Goal: Task Accomplishment & Management: Manage account settings

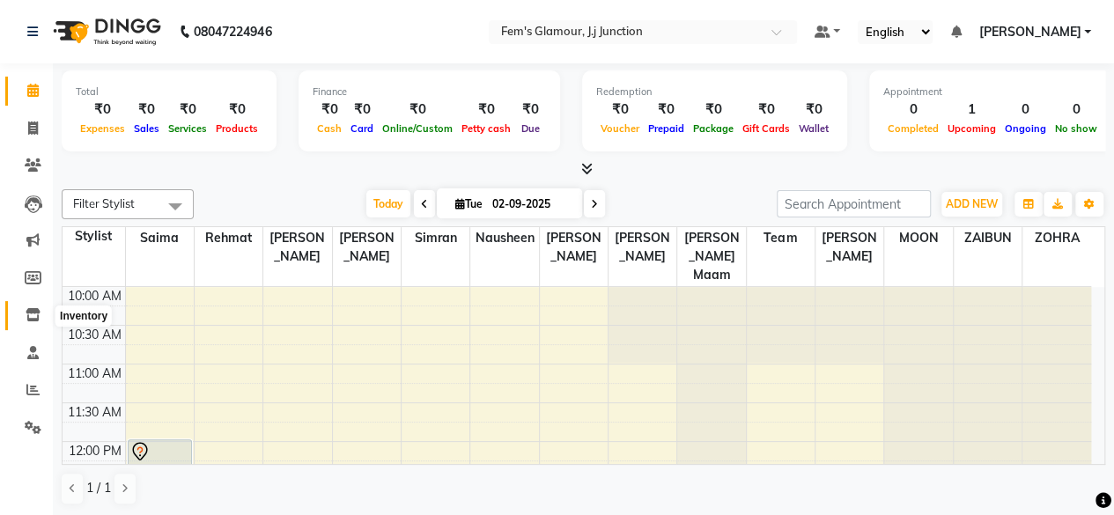
click at [37, 318] on icon at bounding box center [33, 314] width 15 height 13
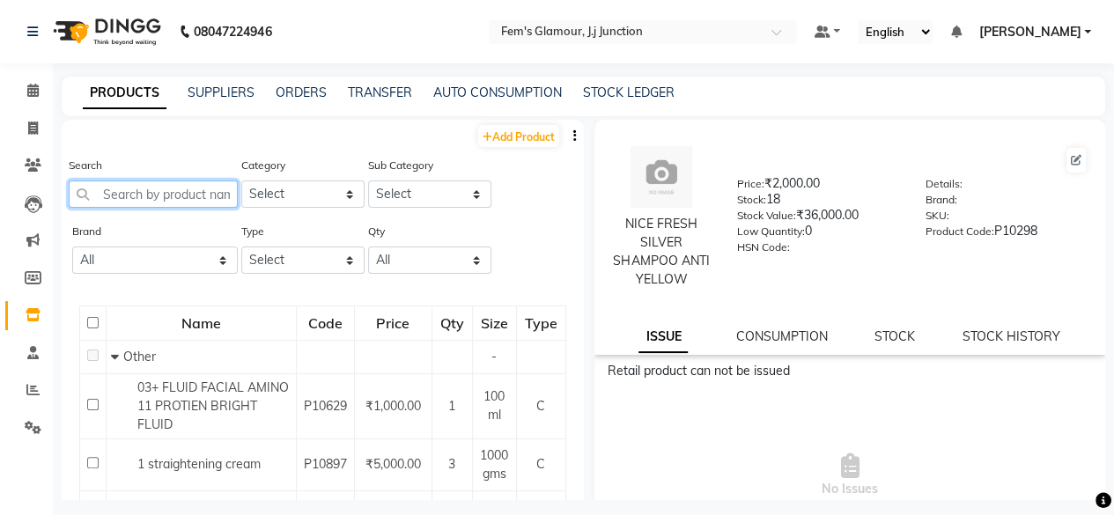
click at [190, 203] on input "text" at bounding box center [153, 194] width 169 height 27
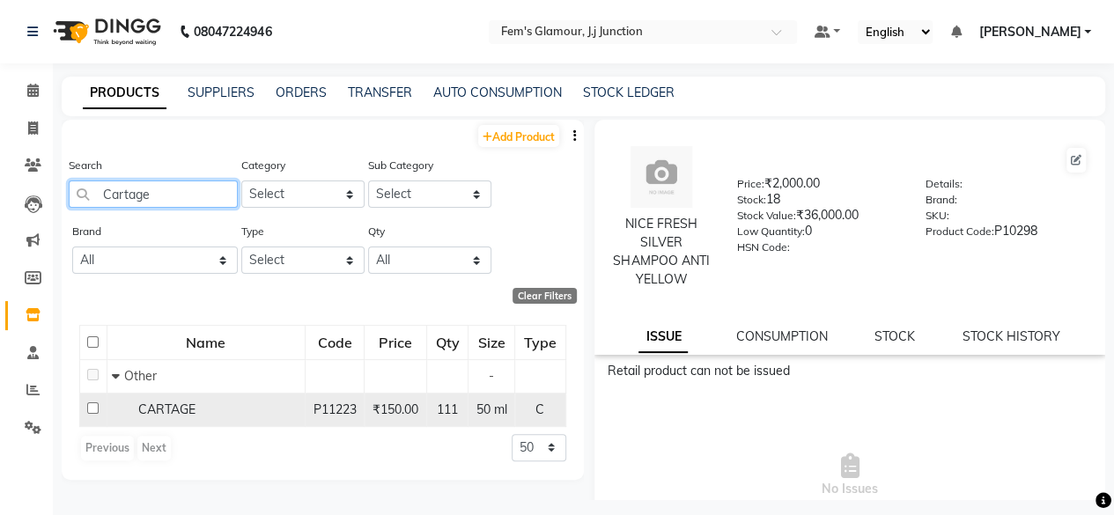
type input "Cartage"
click at [289, 407] on div "CARTAGE" at bounding box center [206, 410] width 188 height 18
select select
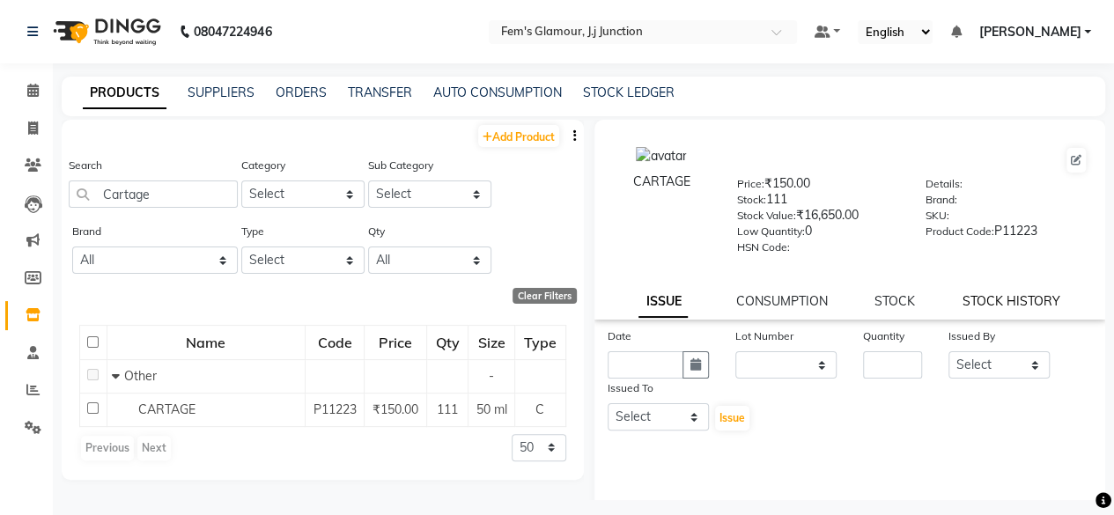
click at [973, 297] on link "STOCK HISTORY" at bounding box center [1012, 301] width 98 height 16
select select "all"
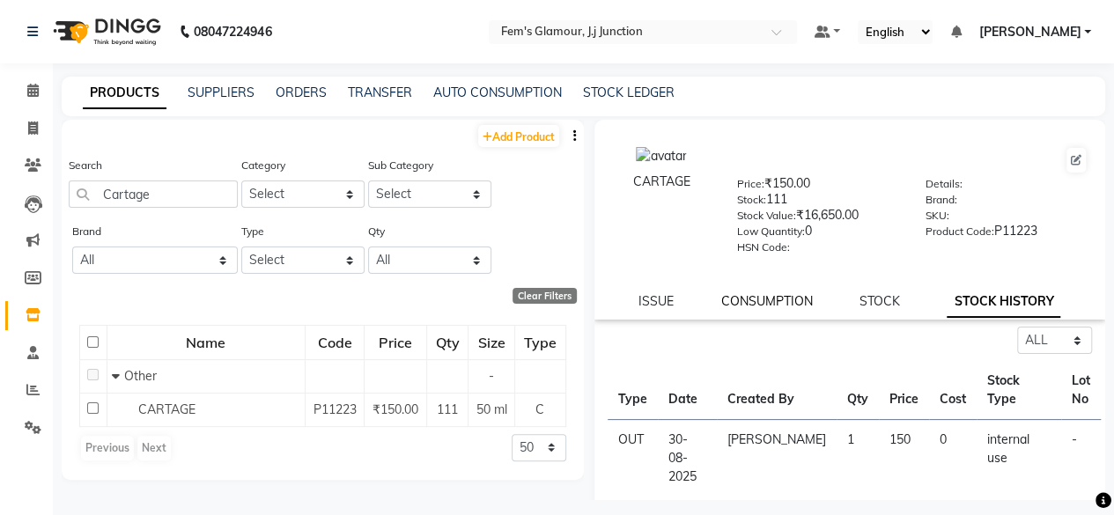
click at [786, 300] on link "CONSUMPTION" at bounding box center [767, 301] width 92 height 16
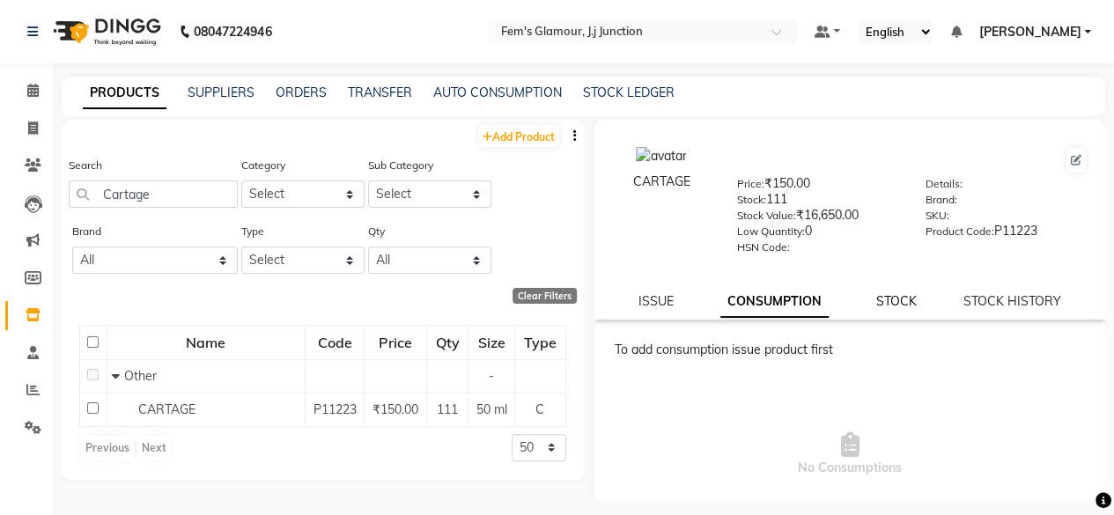
click at [888, 299] on link "STOCK" at bounding box center [895, 301] width 41 height 16
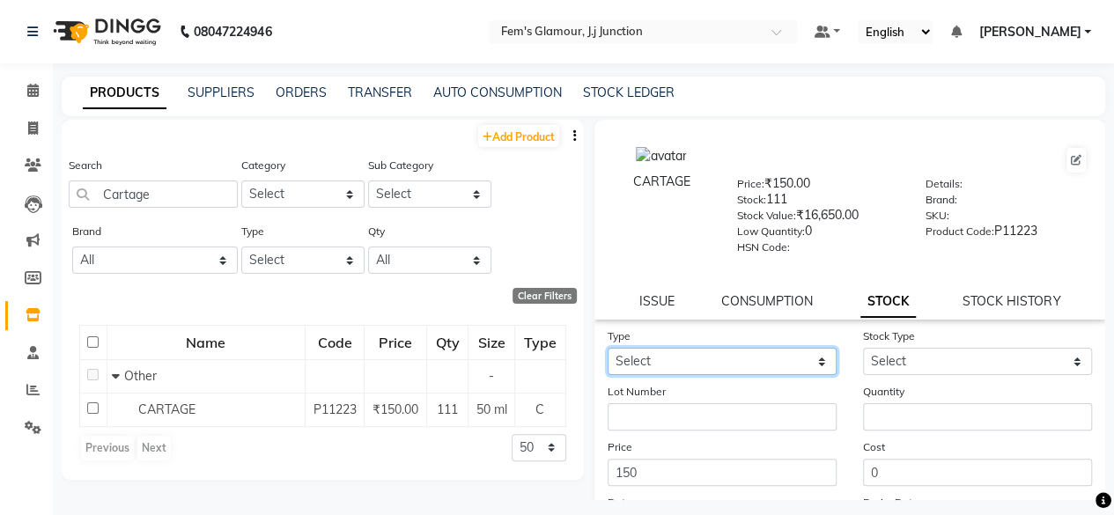
click at [771, 368] on select "Select In Out" at bounding box center [722, 361] width 229 height 27
select select "out"
click at [608, 348] on select "Select In Out" at bounding box center [722, 361] width 229 height 27
select select
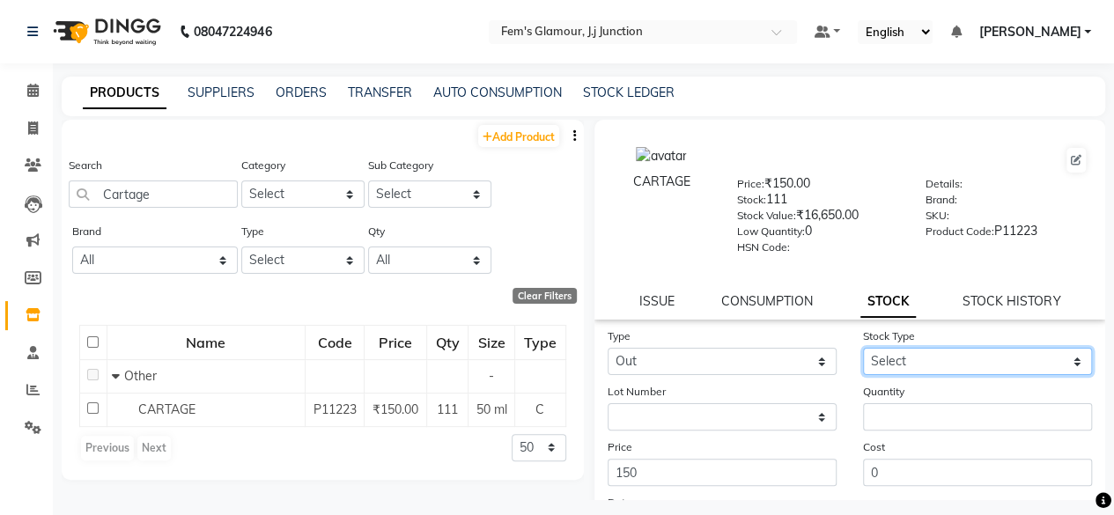
click at [930, 365] on select "Select Internal Use Damaged Expired Adjustment Return Other" at bounding box center [977, 361] width 229 height 27
select select "internal use"
click at [863, 348] on select "Select Internal Use Damaged Expired Adjustment Return Other" at bounding box center [977, 361] width 229 height 27
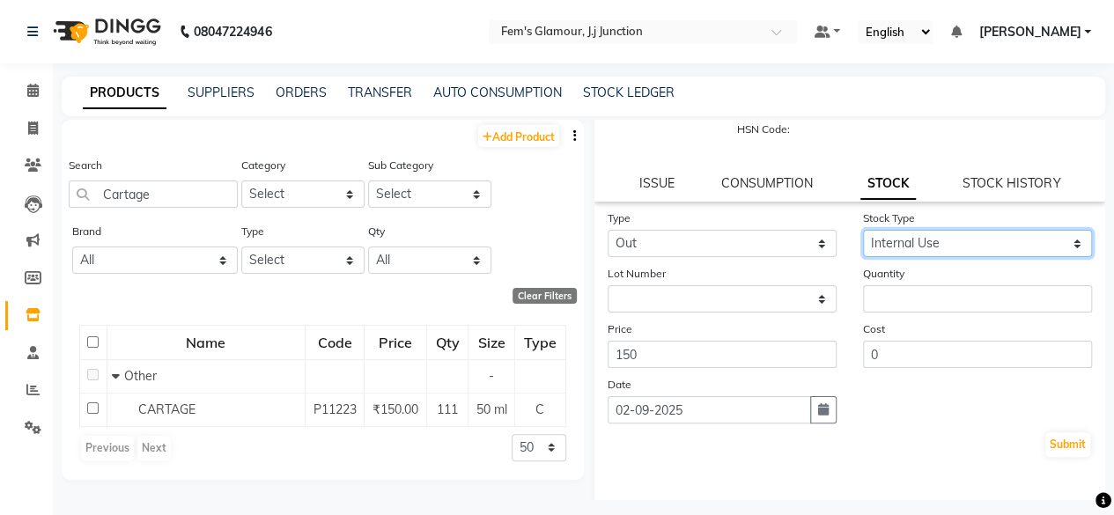
scroll to position [119, 0]
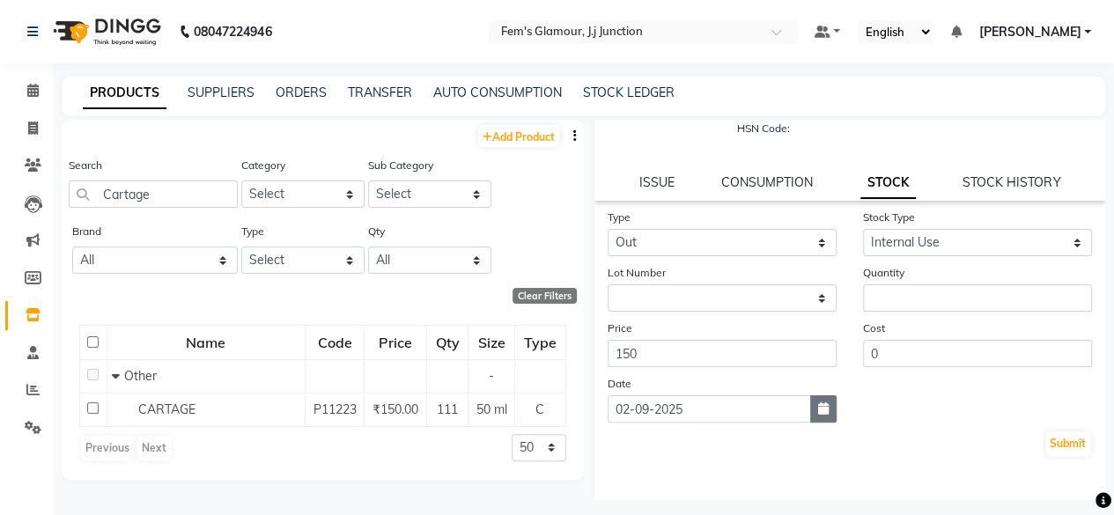
click at [815, 417] on button "button" at bounding box center [823, 408] width 26 height 27
select select "9"
select select "2025"
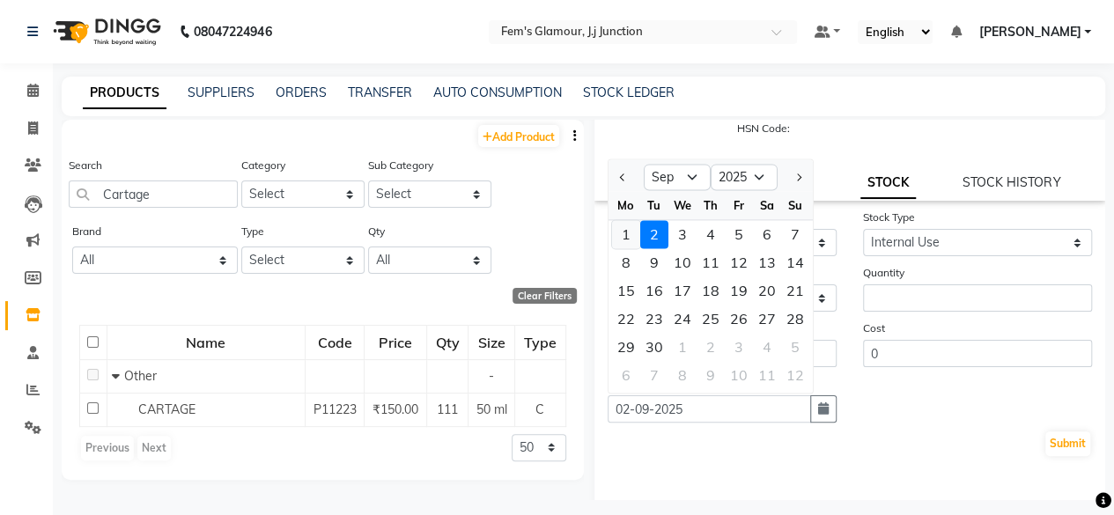
click at [620, 230] on div "1" at bounding box center [626, 234] width 28 height 28
type input "01-09-2025"
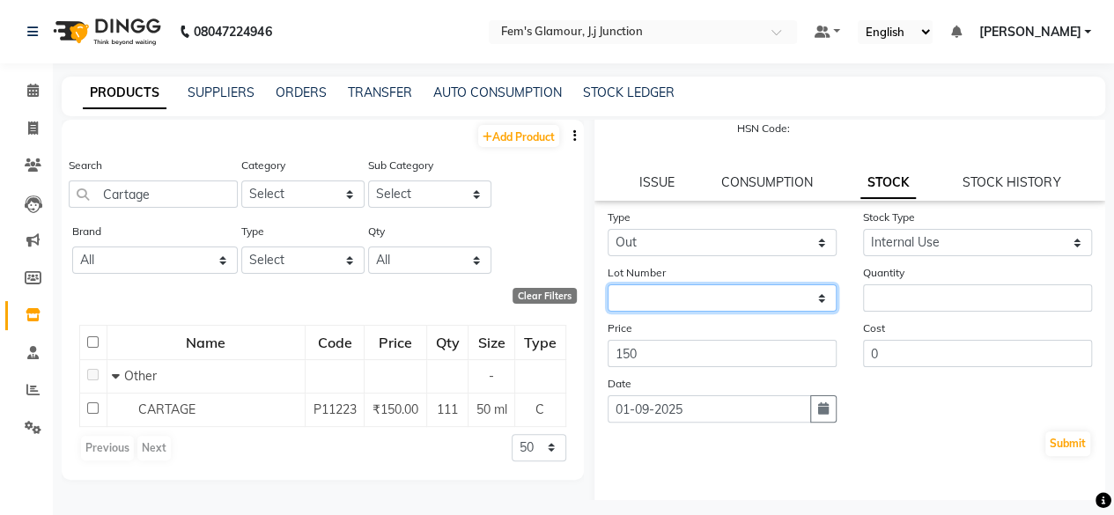
click at [685, 293] on select "None" at bounding box center [722, 297] width 229 height 27
click at [875, 281] on div "Quantity" at bounding box center [977, 287] width 255 height 48
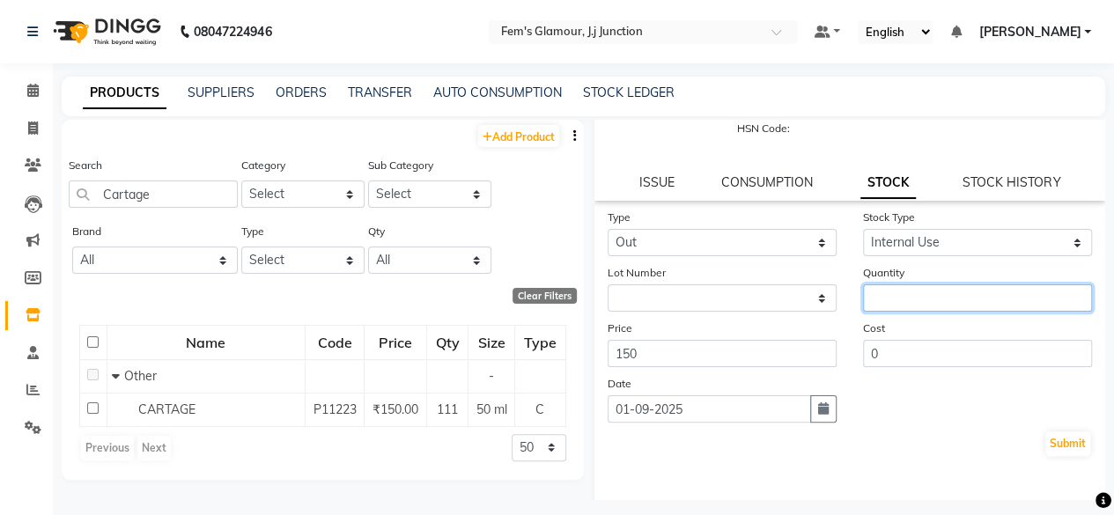
click at [877, 289] on input "number" at bounding box center [977, 297] width 229 height 27
type input "1"
click at [823, 403] on button "button" at bounding box center [823, 408] width 26 height 27
select select "9"
select select "2025"
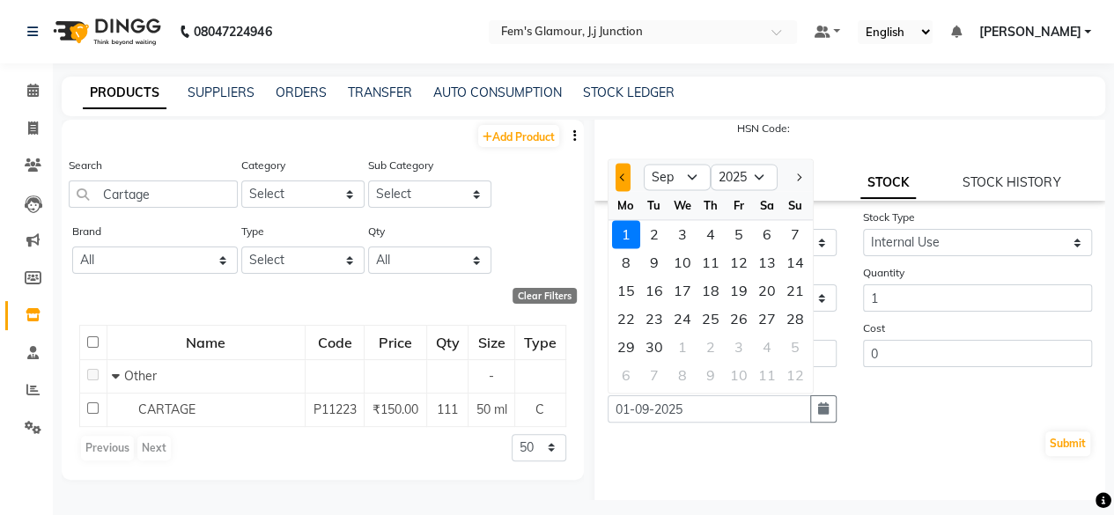
click at [622, 182] on button "Previous month" at bounding box center [623, 177] width 15 height 28
select select "8"
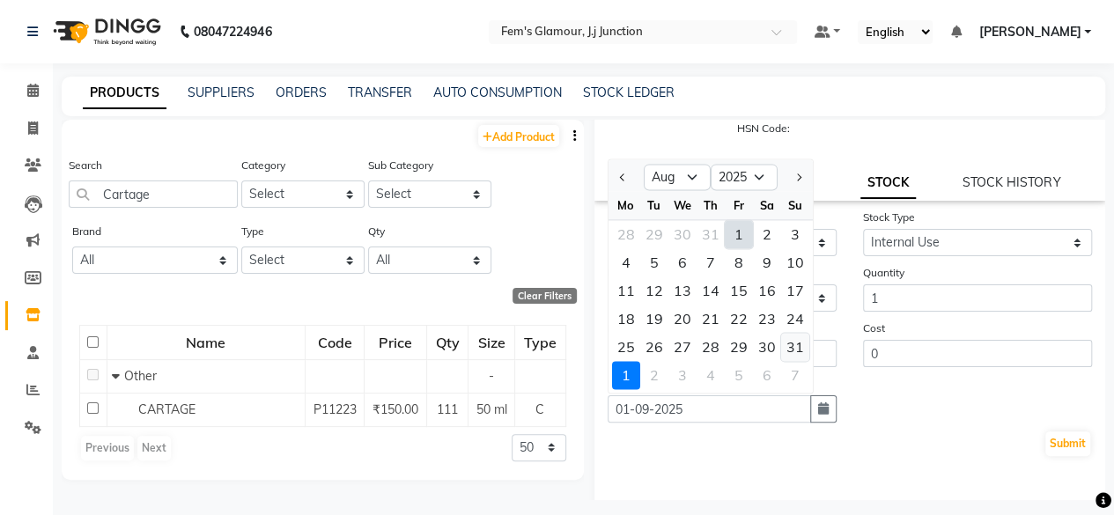
click at [793, 344] on div "31" at bounding box center [795, 347] width 28 height 28
type input "31-08-2025"
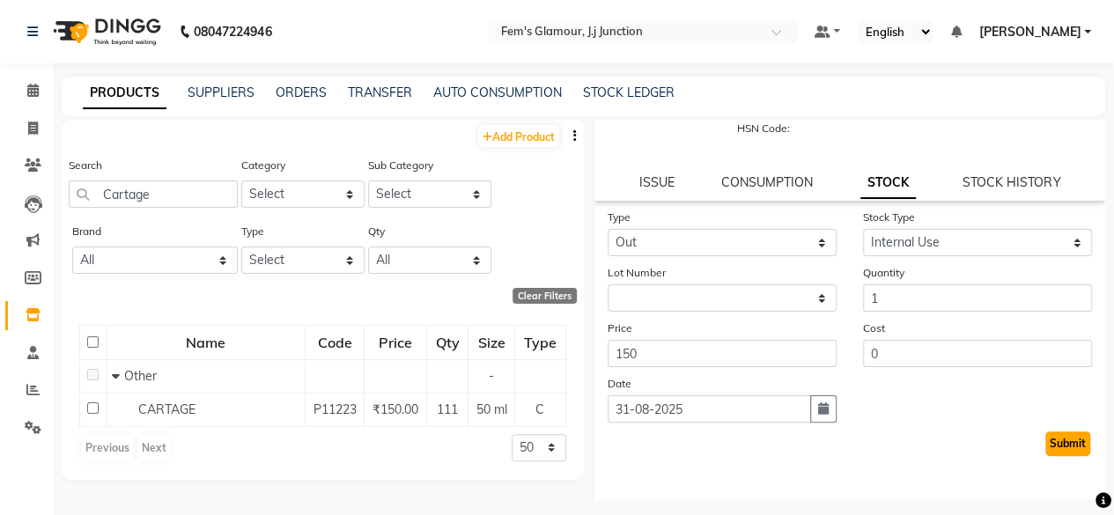
click at [1071, 442] on button "Submit" at bounding box center [1067, 444] width 45 height 25
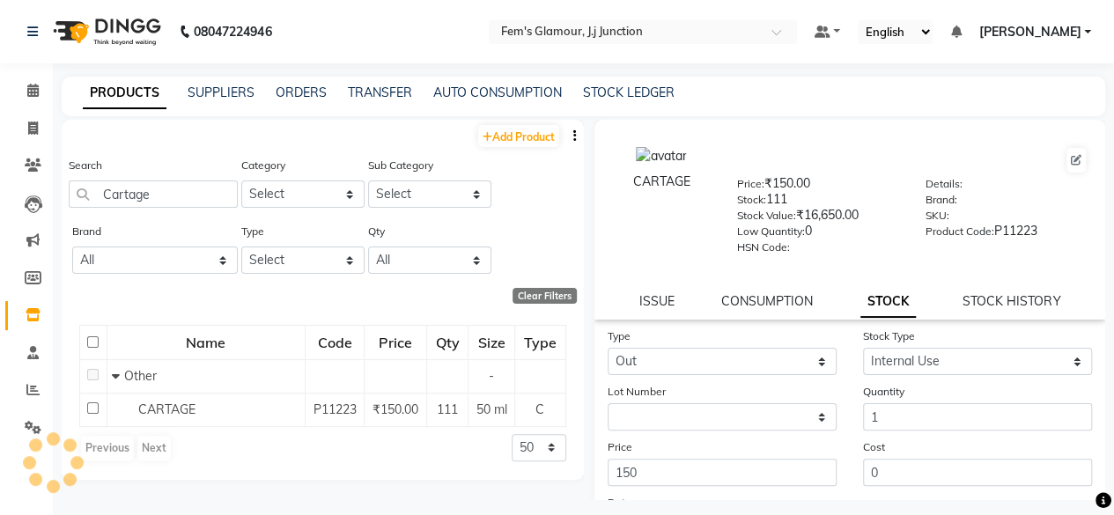
select select
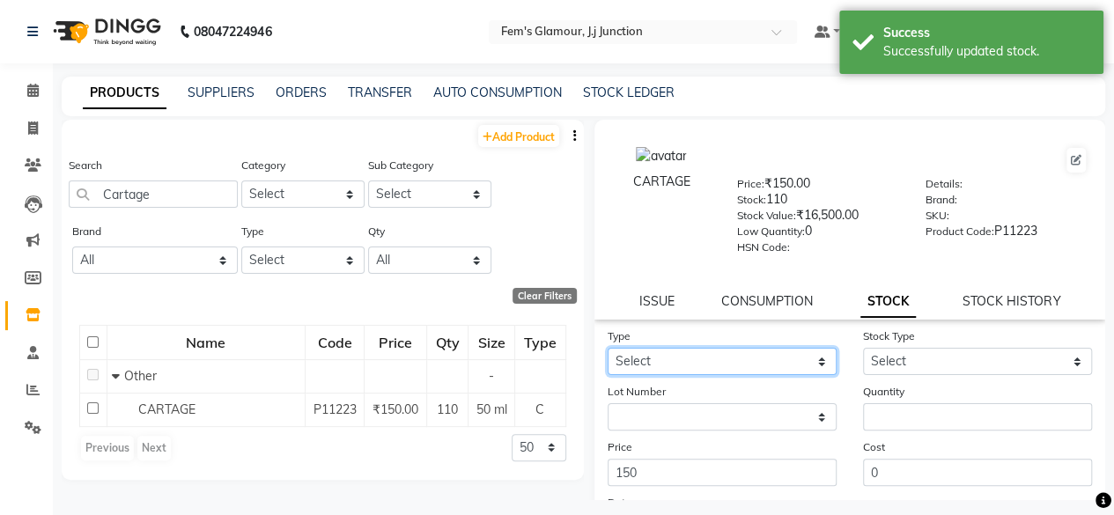
click at [761, 367] on select "Select In Out" at bounding box center [722, 361] width 229 height 27
select select "out"
click at [608, 348] on select "Select In Out" at bounding box center [722, 361] width 229 height 27
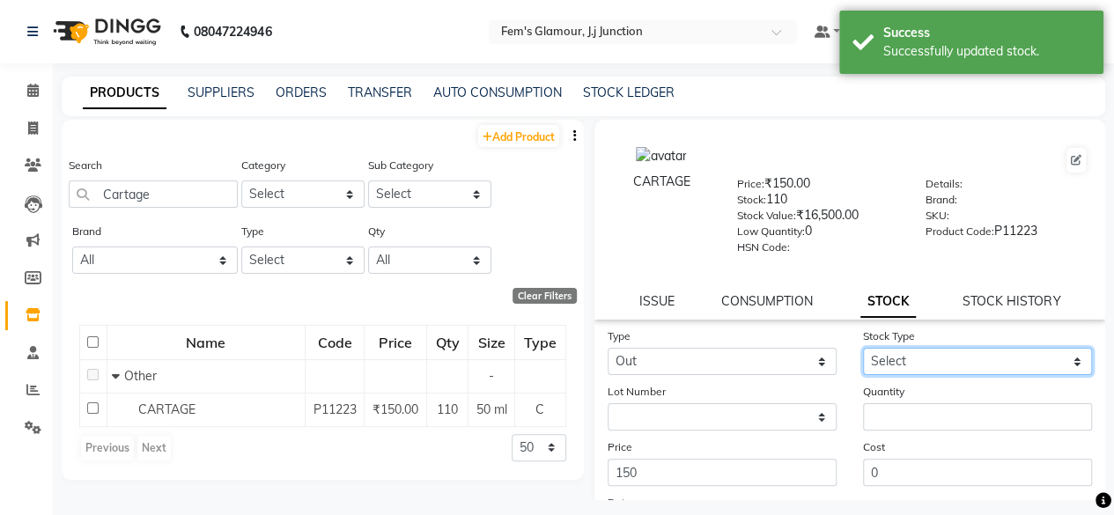
click at [916, 364] on select "Select Internal Use Damaged Expired Adjustment Return Other" at bounding box center [977, 361] width 229 height 27
select select "internal use"
click at [863, 348] on select "Select Internal Use Damaged Expired Adjustment Return Other" at bounding box center [977, 361] width 229 height 27
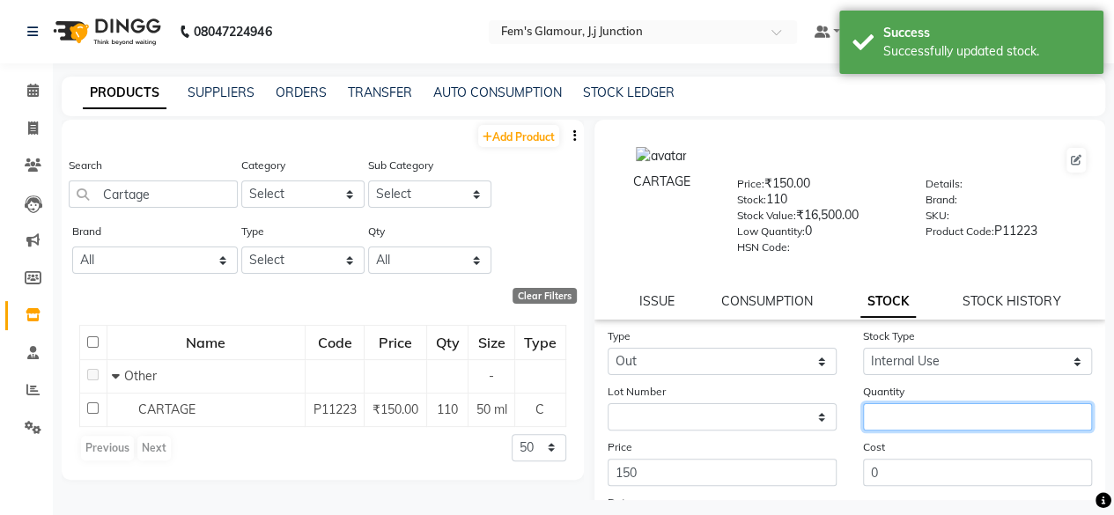
click at [905, 421] on input "number" at bounding box center [977, 416] width 229 height 27
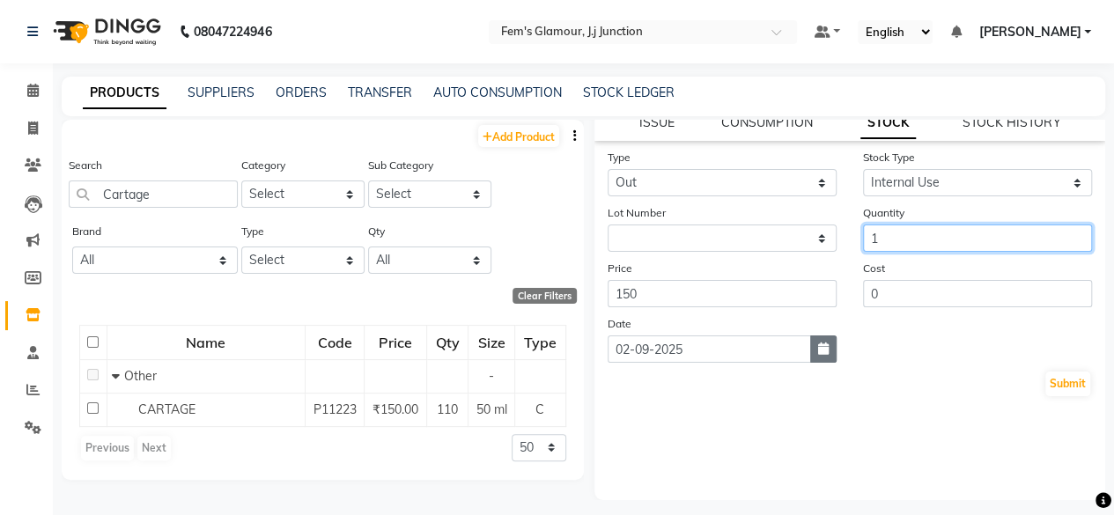
type input "1"
click at [820, 347] on icon "button" at bounding box center [823, 349] width 11 height 12
select select "9"
select select "2025"
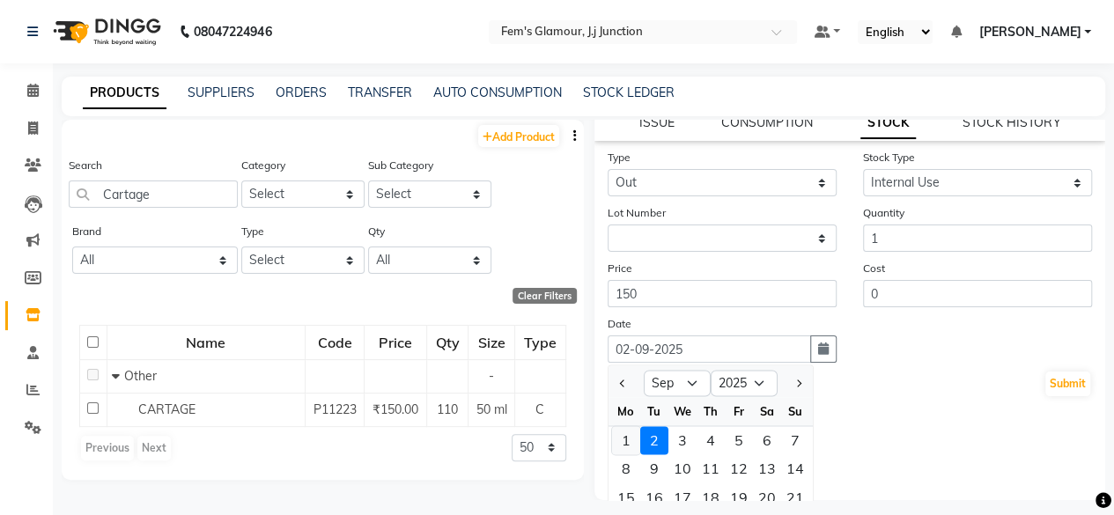
click at [617, 430] on div "1" at bounding box center [626, 440] width 28 height 28
type input "01-09-2025"
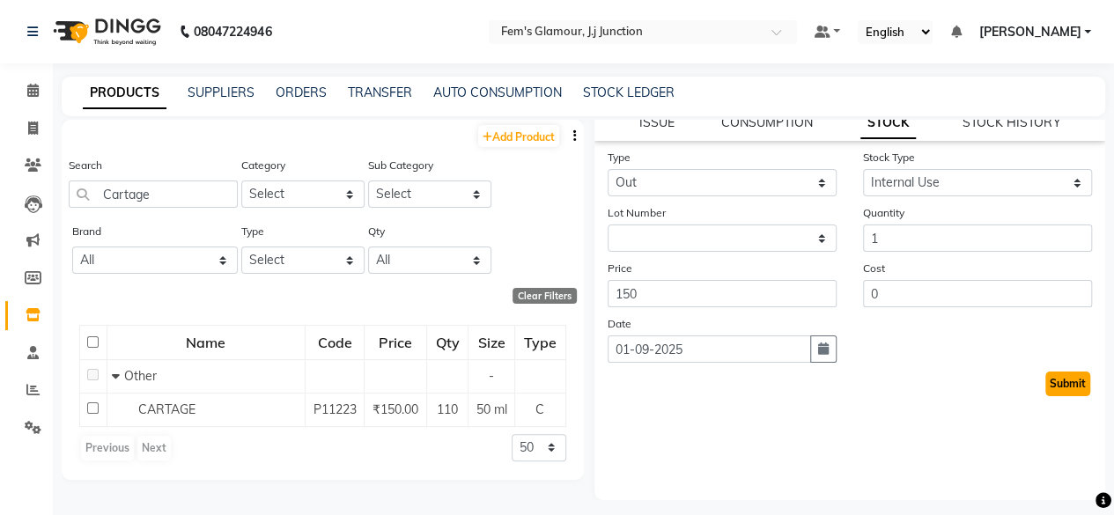
click at [1059, 387] on button "Submit" at bounding box center [1067, 384] width 45 height 25
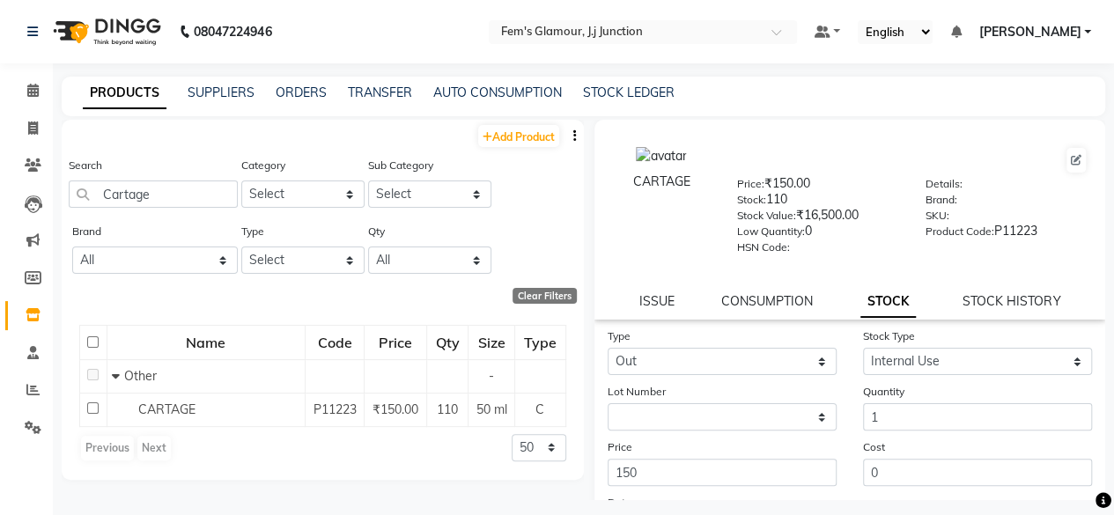
select select
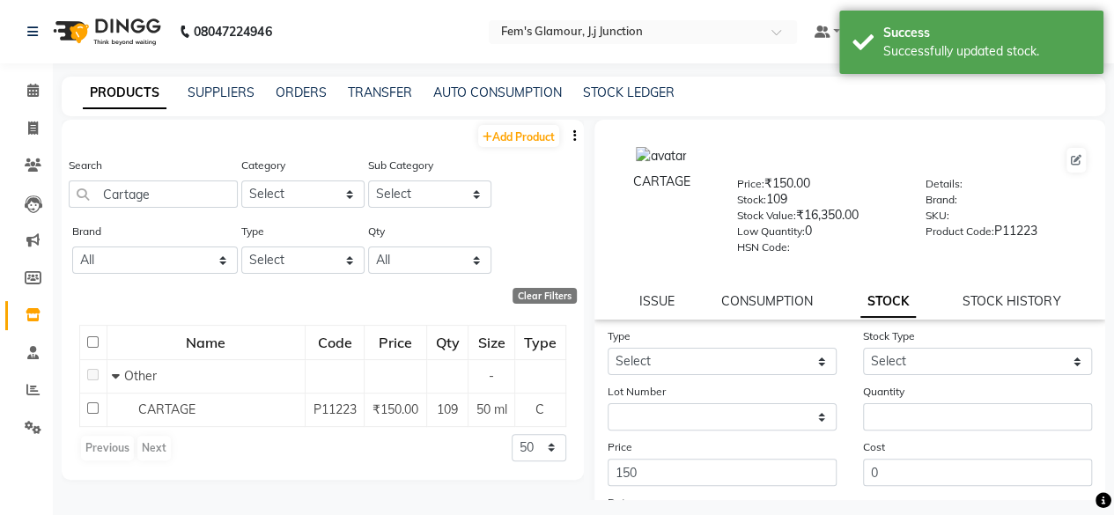
click at [985, 292] on div "STOCK HISTORY" at bounding box center [1012, 301] width 98 height 18
click at [987, 304] on link "STOCK HISTORY" at bounding box center [1012, 301] width 98 height 16
select select "all"
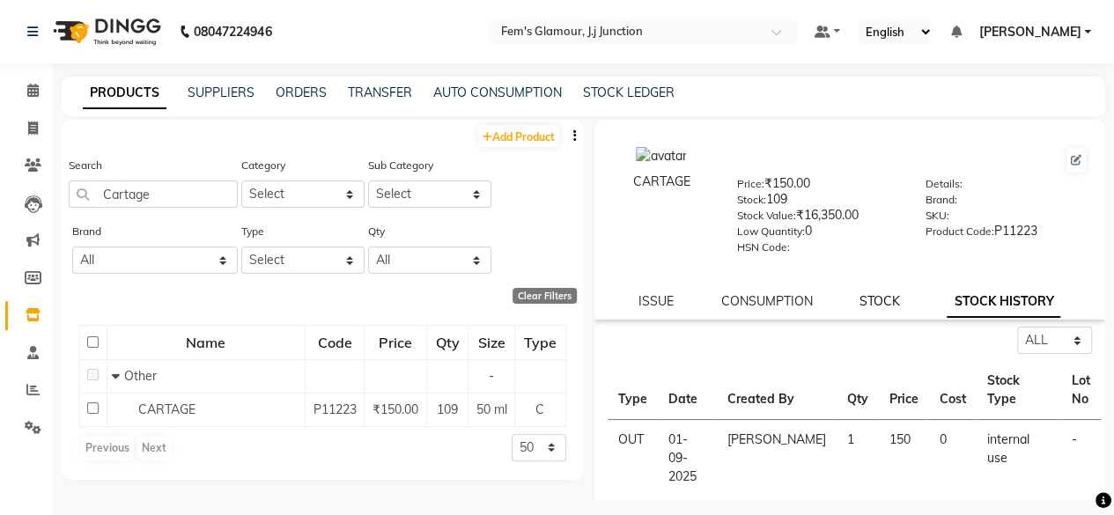
click at [863, 306] on link "STOCK" at bounding box center [880, 301] width 41 height 16
select select
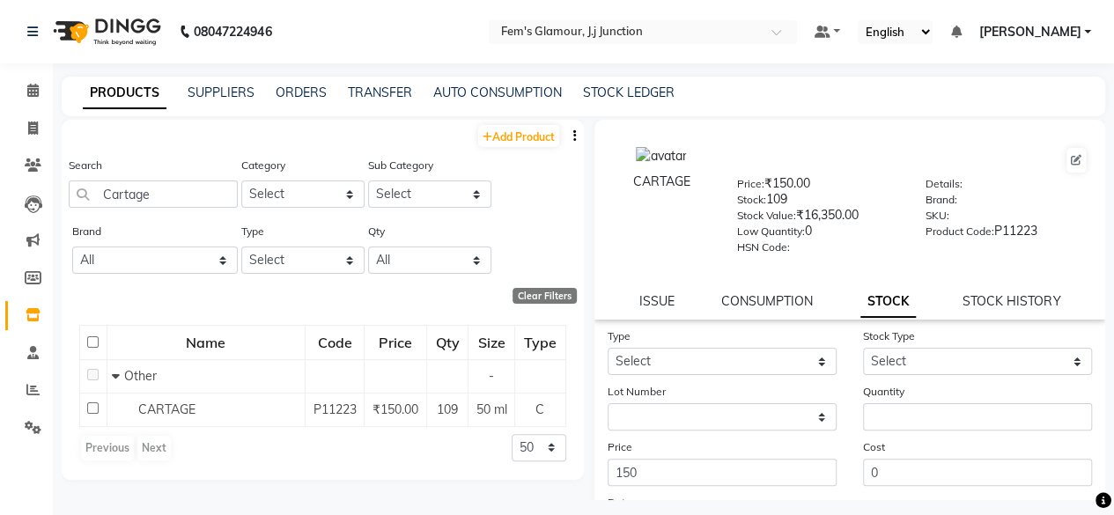
click at [963, 291] on div "CARTAGE Price: ₹150.00 Stock: 109 Stock Value: ₹16,350.00 Low Quantity: 0 HSN C…" at bounding box center [850, 220] width 512 height 200
click at [659, 300] on link "ISSUE" at bounding box center [655, 301] width 35 height 16
select select
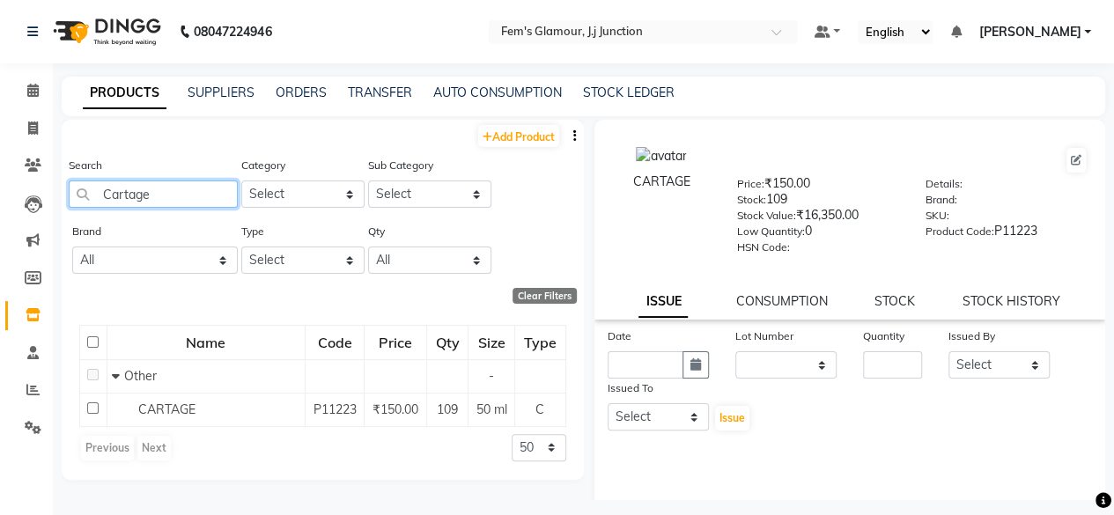
click at [223, 189] on input "Cartage" at bounding box center [153, 194] width 169 height 27
type input "C"
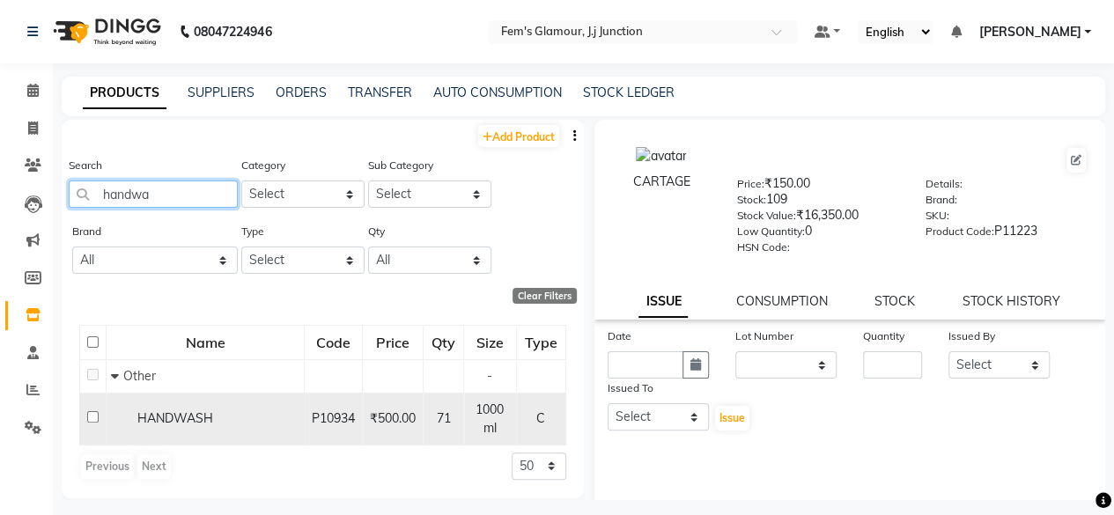
type input "handwa"
click at [199, 423] on span "HANDWASH" at bounding box center [175, 418] width 76 height 16
select select
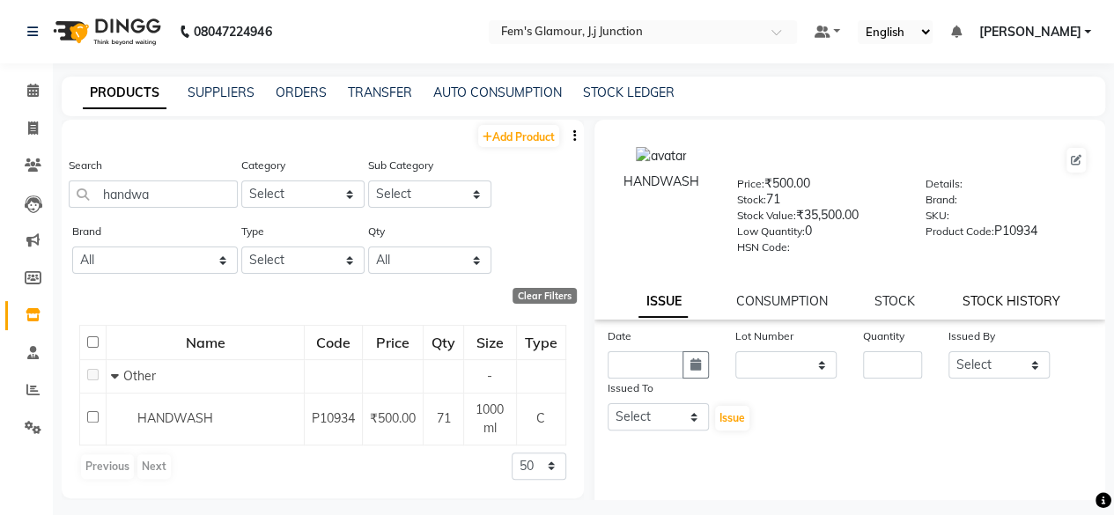
click at [977, 299] on link "STOCK HISTORY" at bounding box center [1012, 301] width 98 height 16
select select "all"
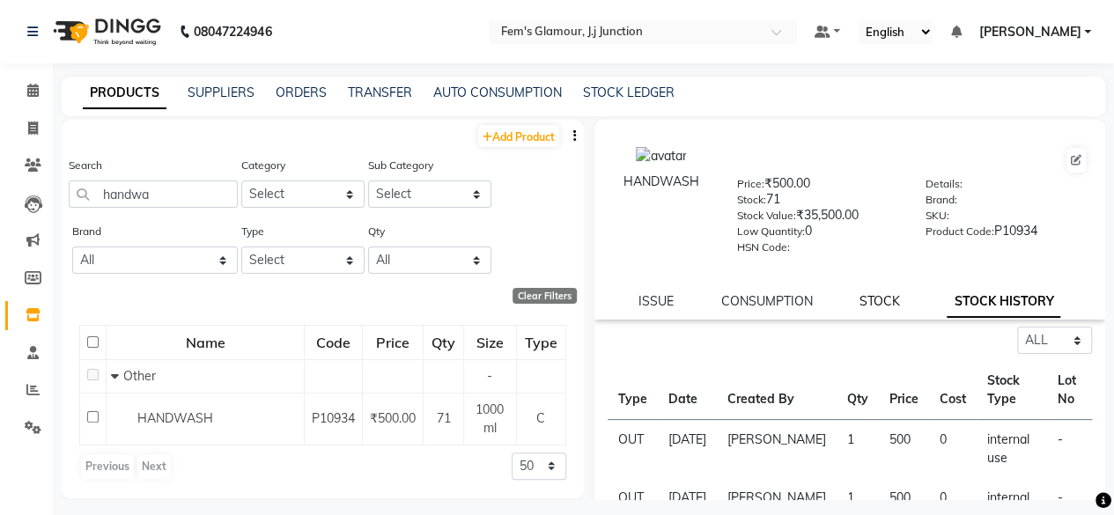
click at [875, 299] on link "STOCK" at bounding box center [880, 301] width 41 height 16
select select
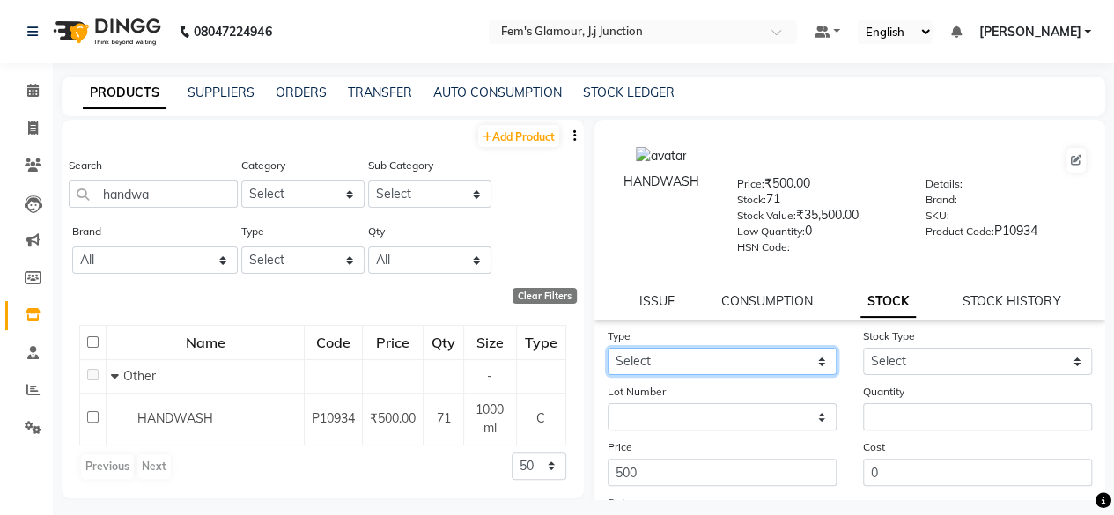
click at [761, 360] on select "Select In Out" at bounding box center [722, 361] width 229 height 27
click at [608, 348] on select "Select In Out" at bounding box center [722, 361] width 229 height 27
drag, startPoint x: 783, startPoint y: 364, endPoint x: 701, endPoint y: 424, distance: 101.5
click at [701, 424] on form "Type Select In Out Stock Type Select New Stock Adjustment Return Other Lot Numb…" at bounding box center [850, 452] width 485 height 250
select select "out"
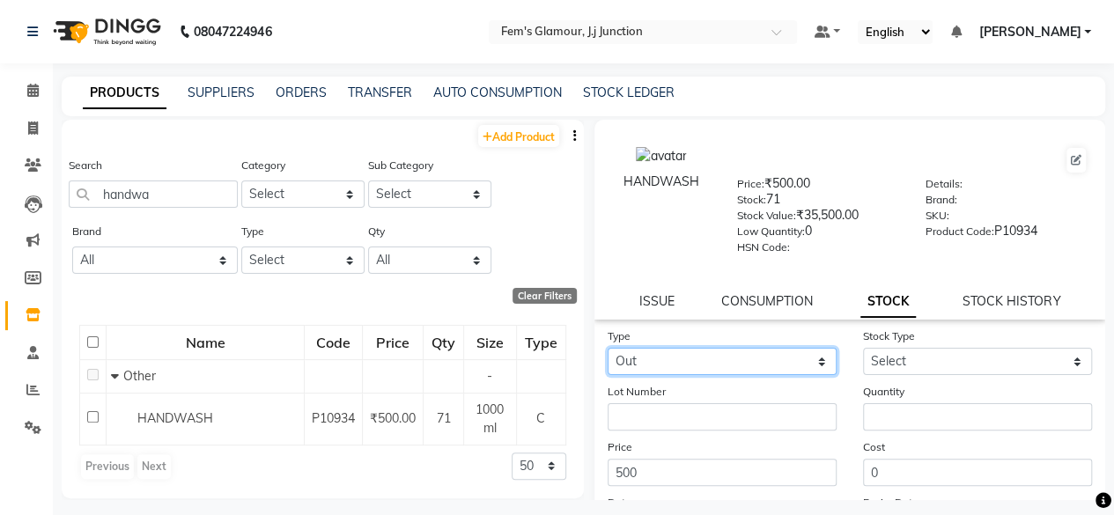
click at [608, 348] on select "Select In Out" at bounding box center [722, 361] width 229 height 27
select select
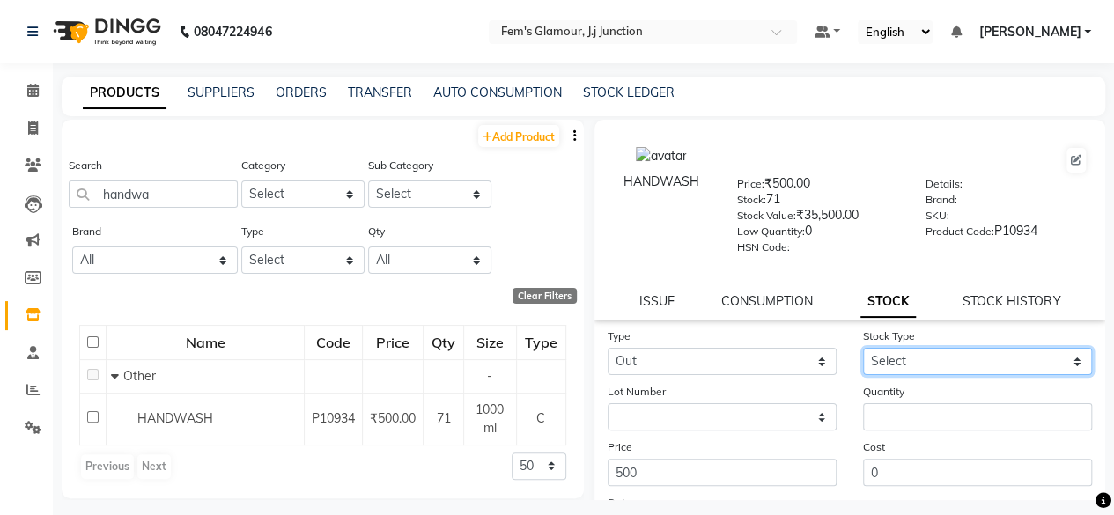
click at [878, 371] on select "Select Internal Use Damaged Expired Adjustment Return Other" at bounding box center [977, 361] width 229 height 27
select select "internal use"
click at [863, 348] on select "Select Internal Use Damaged Expired Adjustment Return Other" at bounding box center [977, 361] width 229 height 27
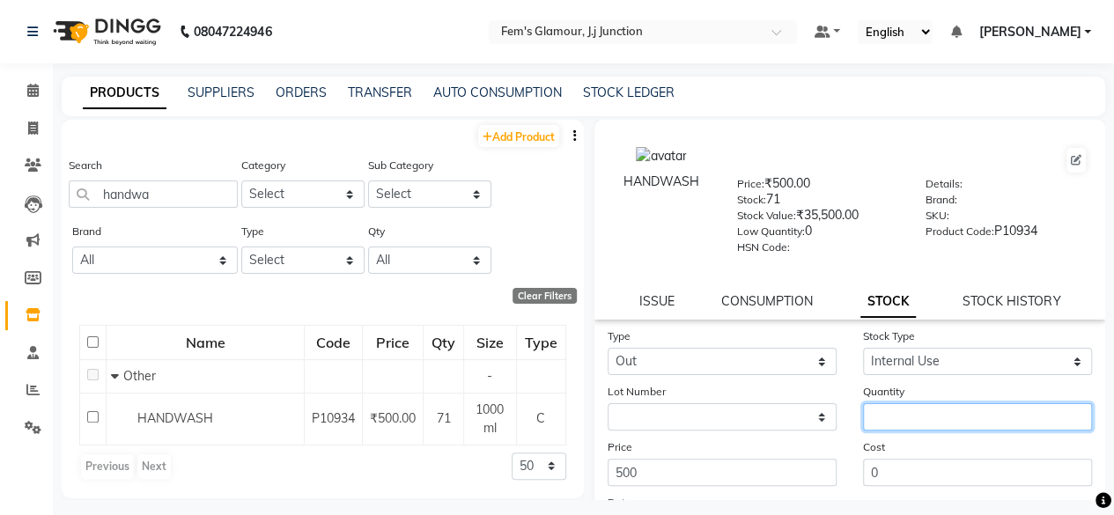
click at [888, 416] on input "number" at bounding box center [977, 416] width 229 height 27
type input "1"
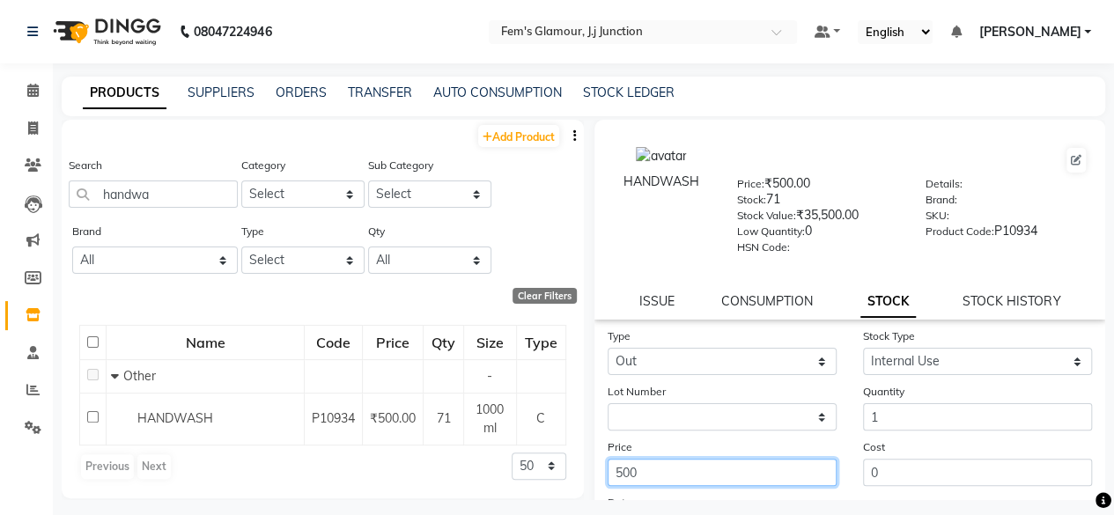
click at [801, 471] on input "500" at bounding box center [722, 472] width 229 height 27
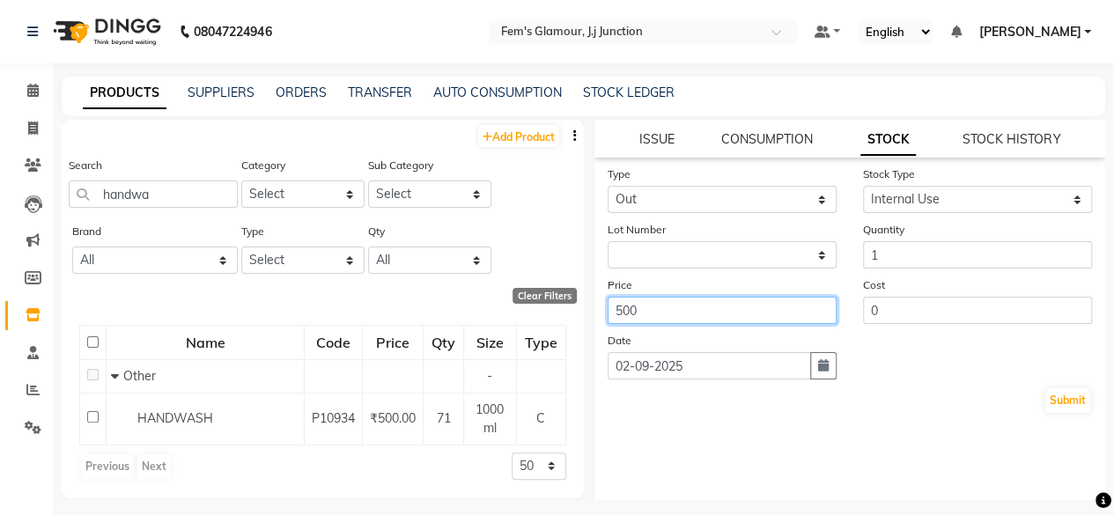
scroll to position [163, 0]
click at [814, 373] on button "button" at bounding box center [823, 364] width 26 height 27
select select "9"
select select "2025"
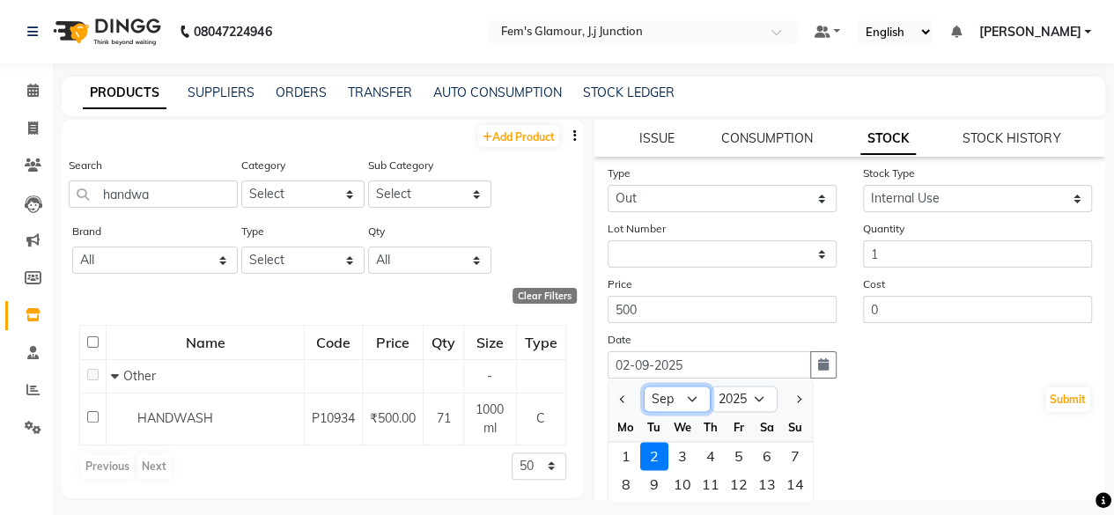
click at [660, 392] on select "Jan Feb Mar Apr May Jun Jul Aug Sep Oct Nov Dec" at bounding box center [677, 400] width 67 height 26
select select "8"
click at [644, 387] on select "Jan Feb Mar Apr May Jun Jul Aug Sep Oct Nov Dec" at bounding box center [677, 400] width 67 height 26
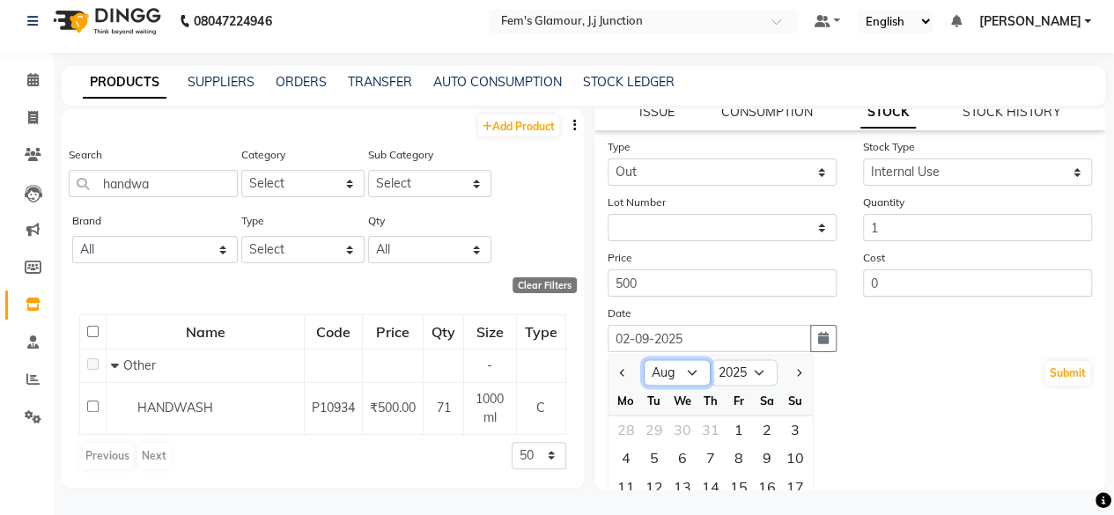
scroll to position [0, 0]
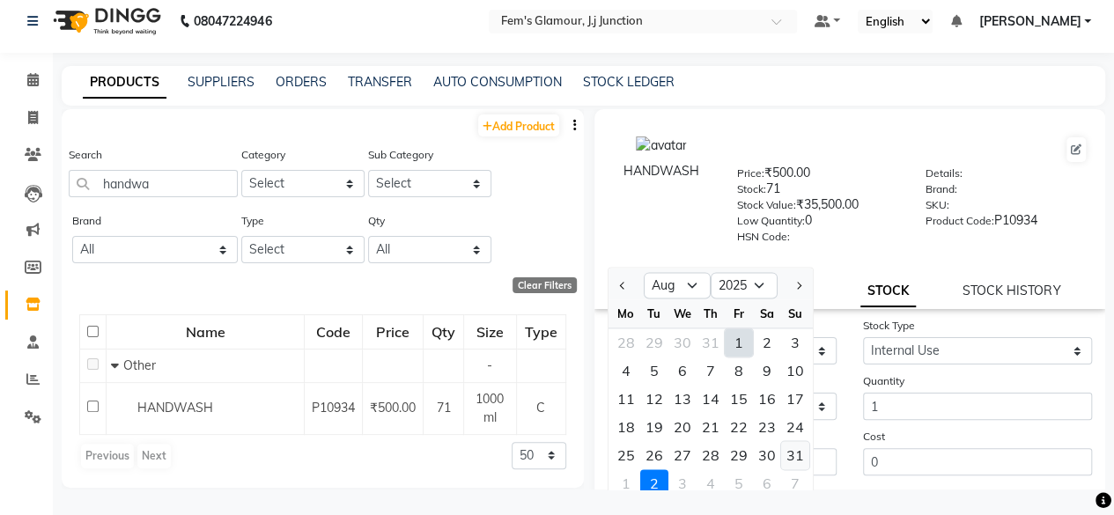
click at [795, 448] on div "31" at bounding box center [795, 455] width 28 height 28
type input "31-08-2025"
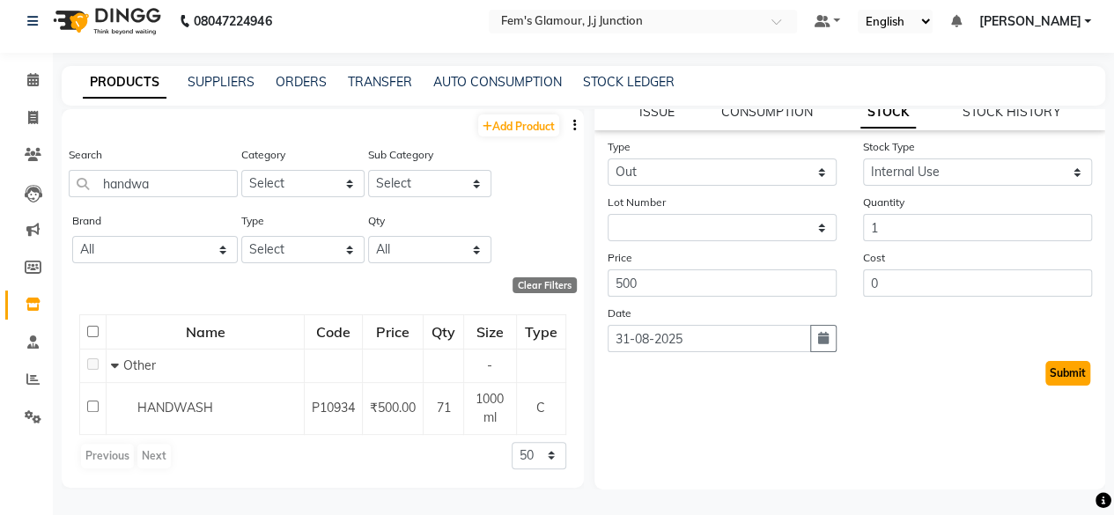
click at [1045, 374] on button "Submit" at bounding box center [1067, 373] width 45 height 25
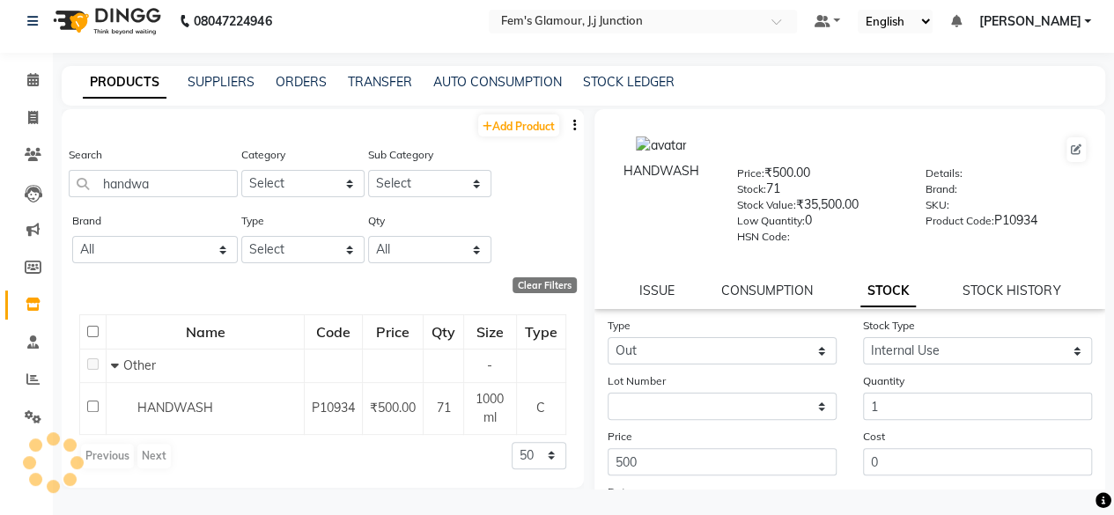
select select
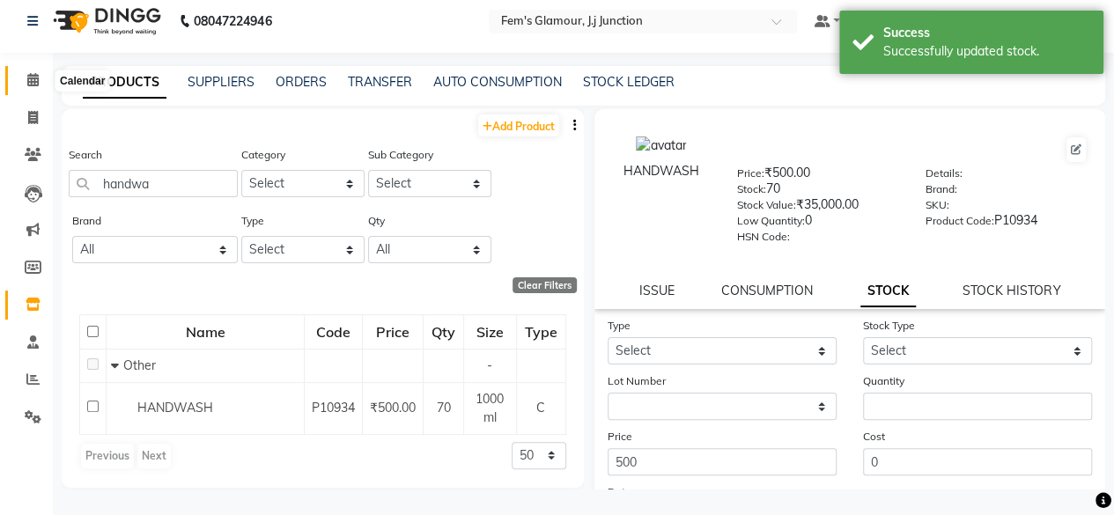
click at [26, 85] on span at bounding box center [33, 80] width 31 height 20
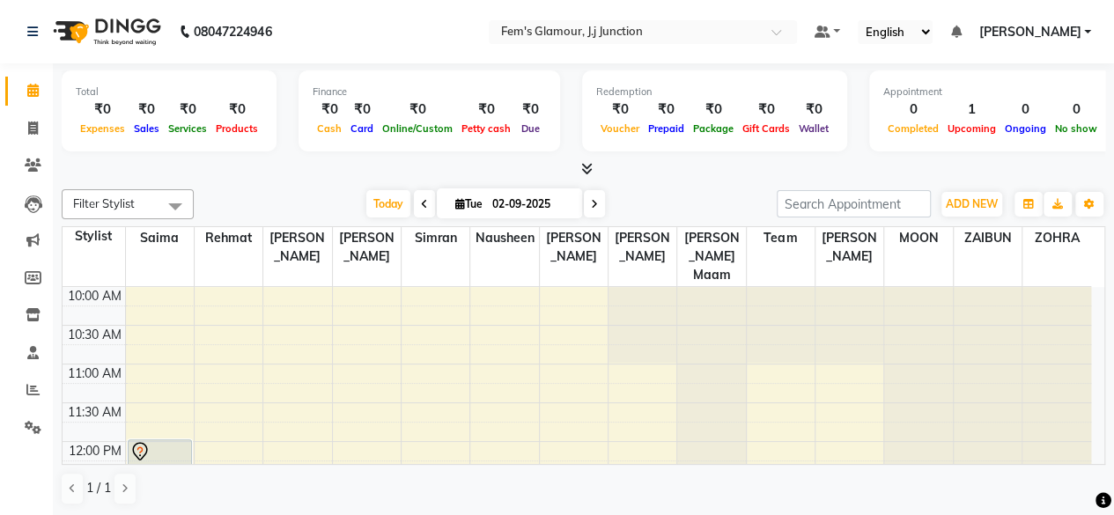
click at [735, 173] on div at bounding box center [584, 169] width 1044 height 18
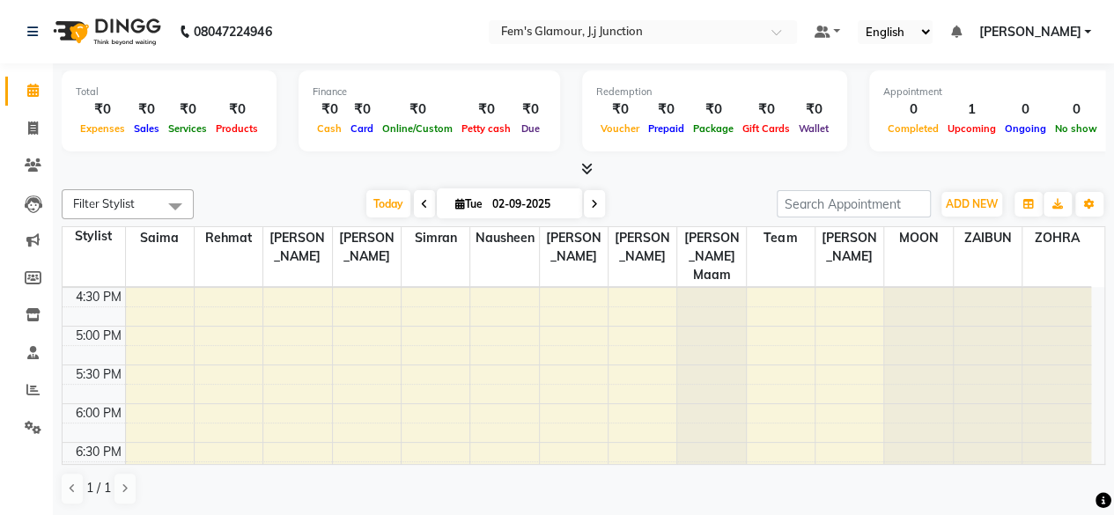
scroll to position [642, 0]
